Goal: Information Seeking & Learning: Learn about a topic

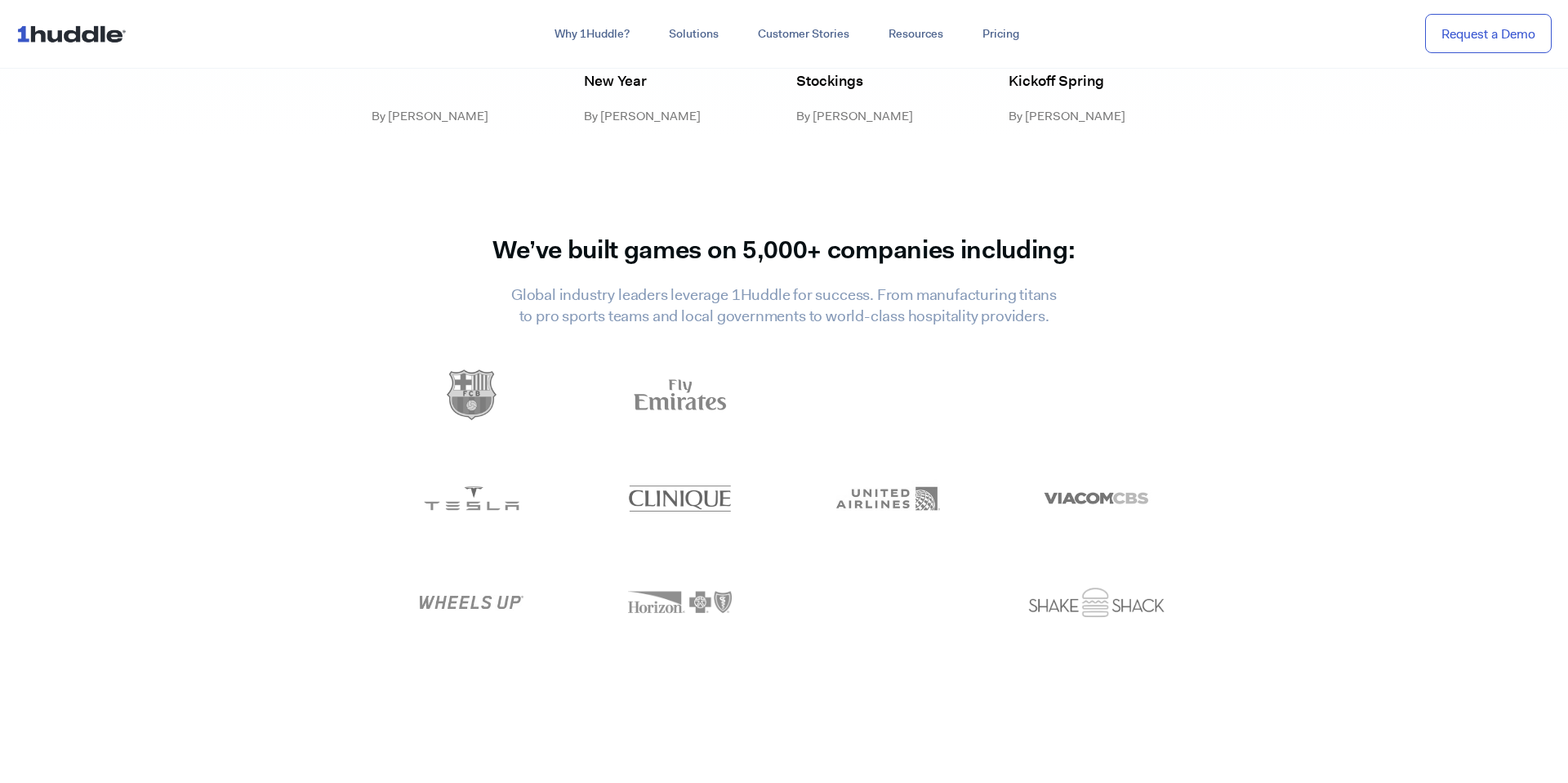
scroll to position [7184, 0]
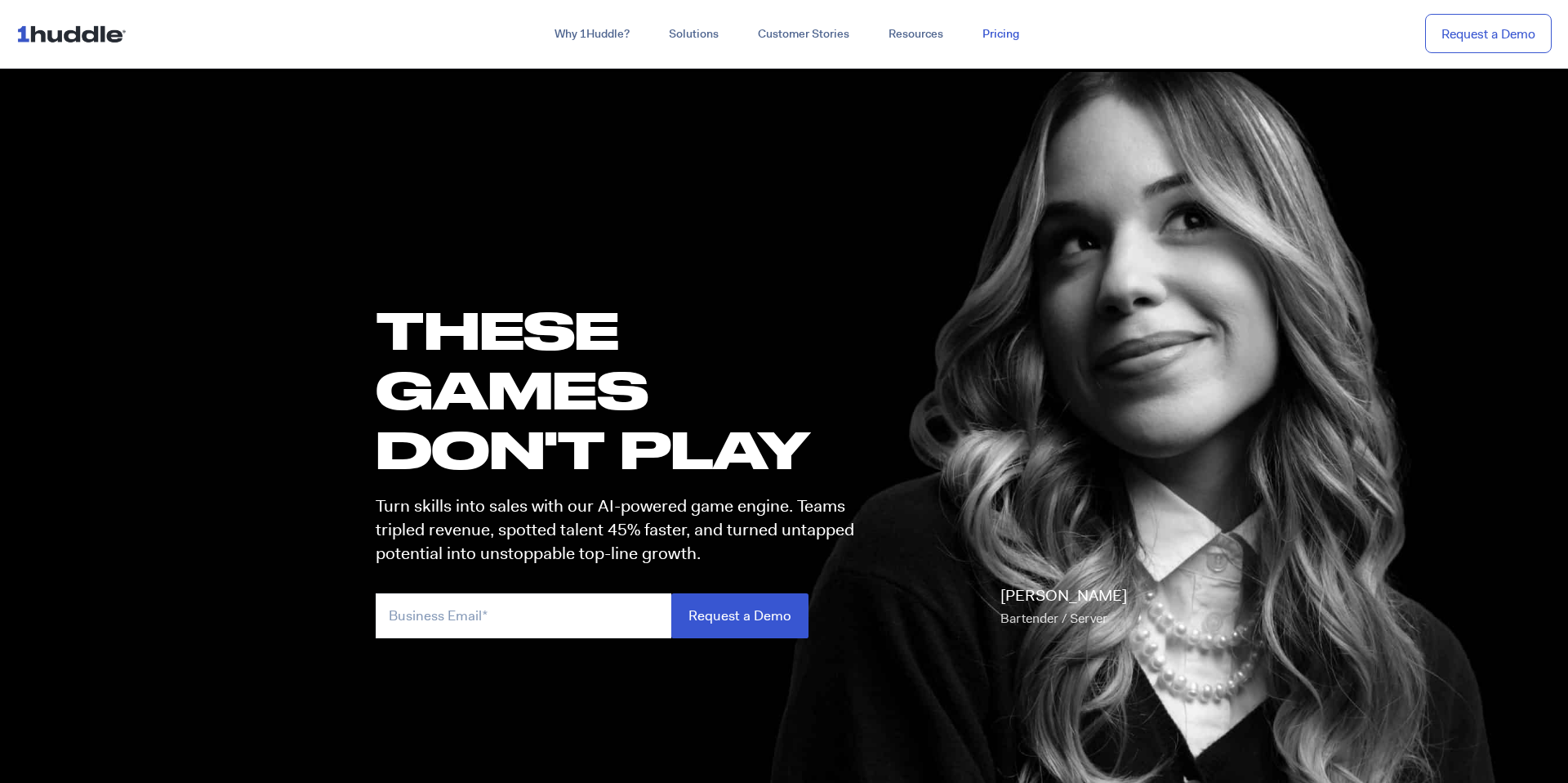
click at [999, 33] on link "Pricing" at bounding box center [1001, 34] width 76 height 29
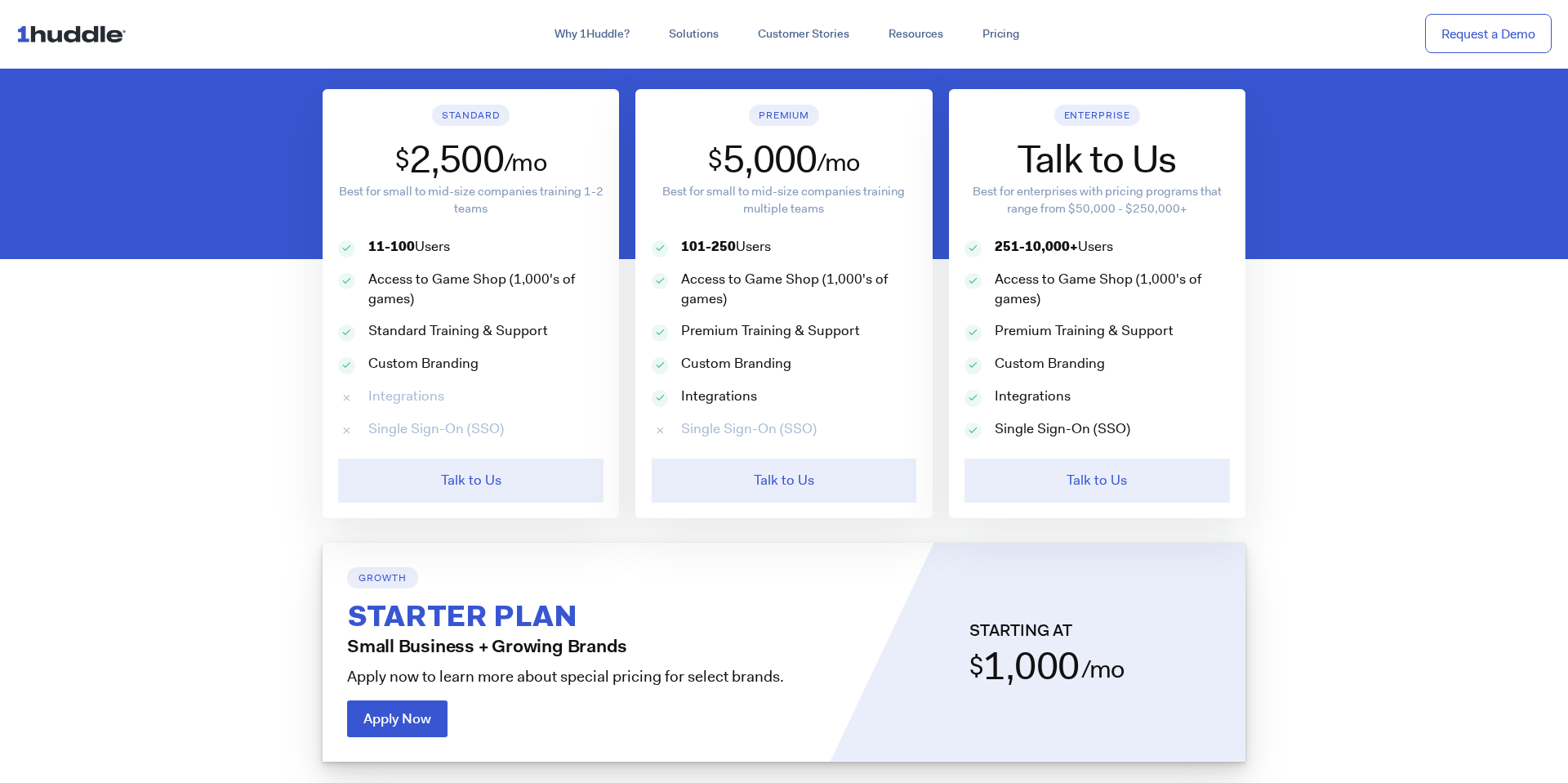
scroll to position [953, 0]
